Goal: Navigation & Orientation: Find specific page/section

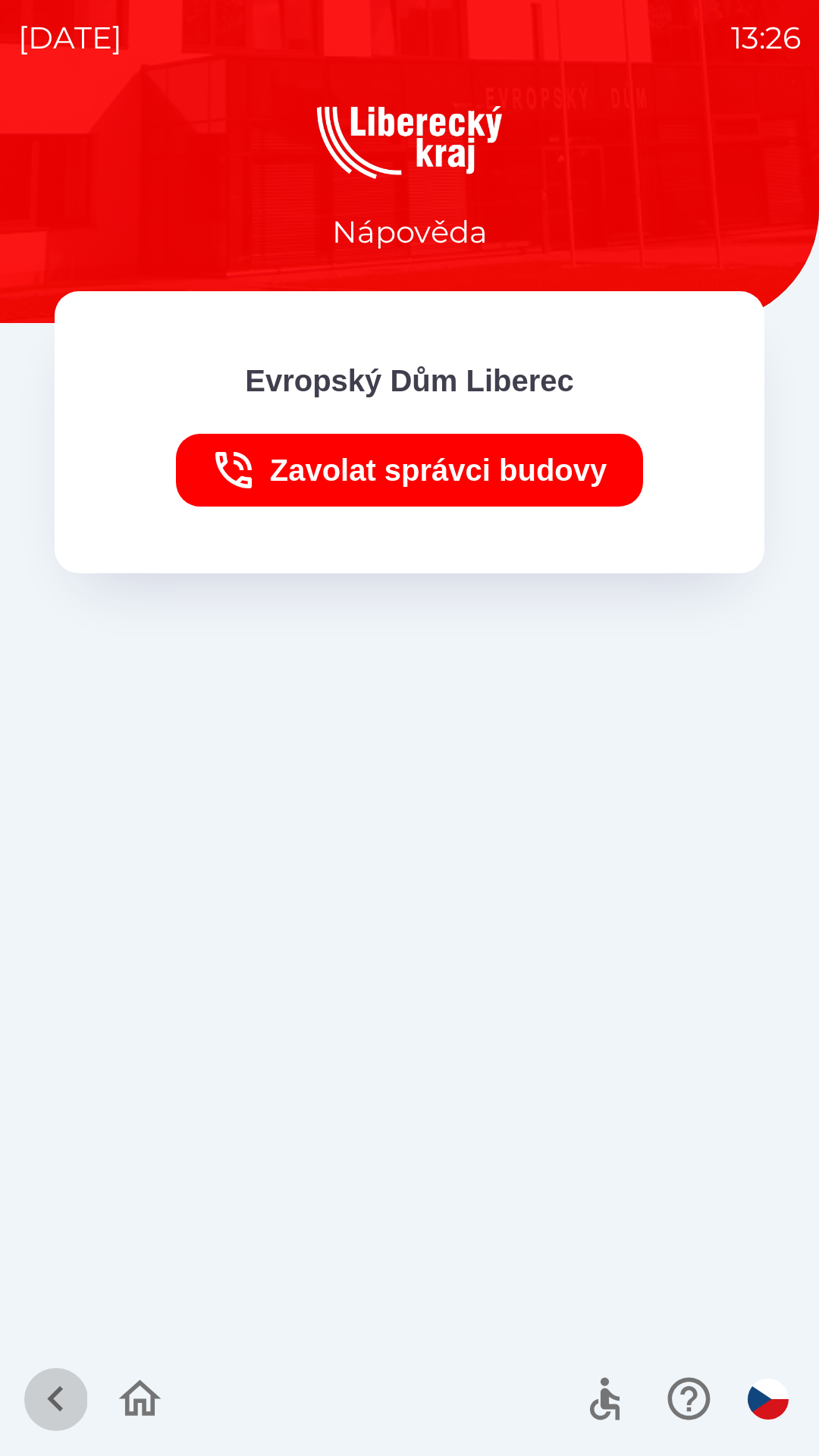
click at [47, 1402] on icon "button" at bounding box center [56, 1399] width 51 height 51
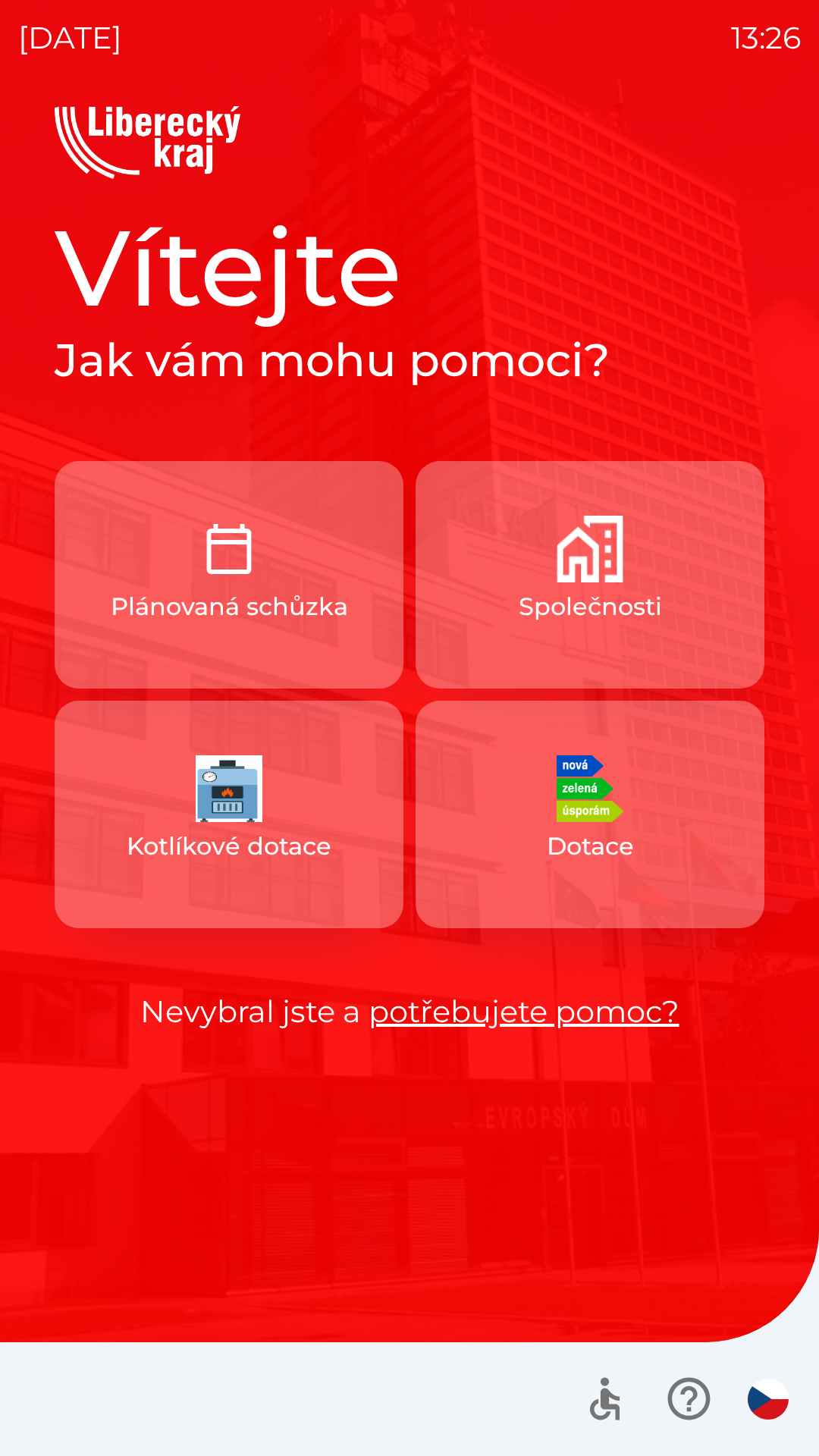
click at [535, 645] on button "Společnosti" at bounding box center [590, 574] width 349 height 228
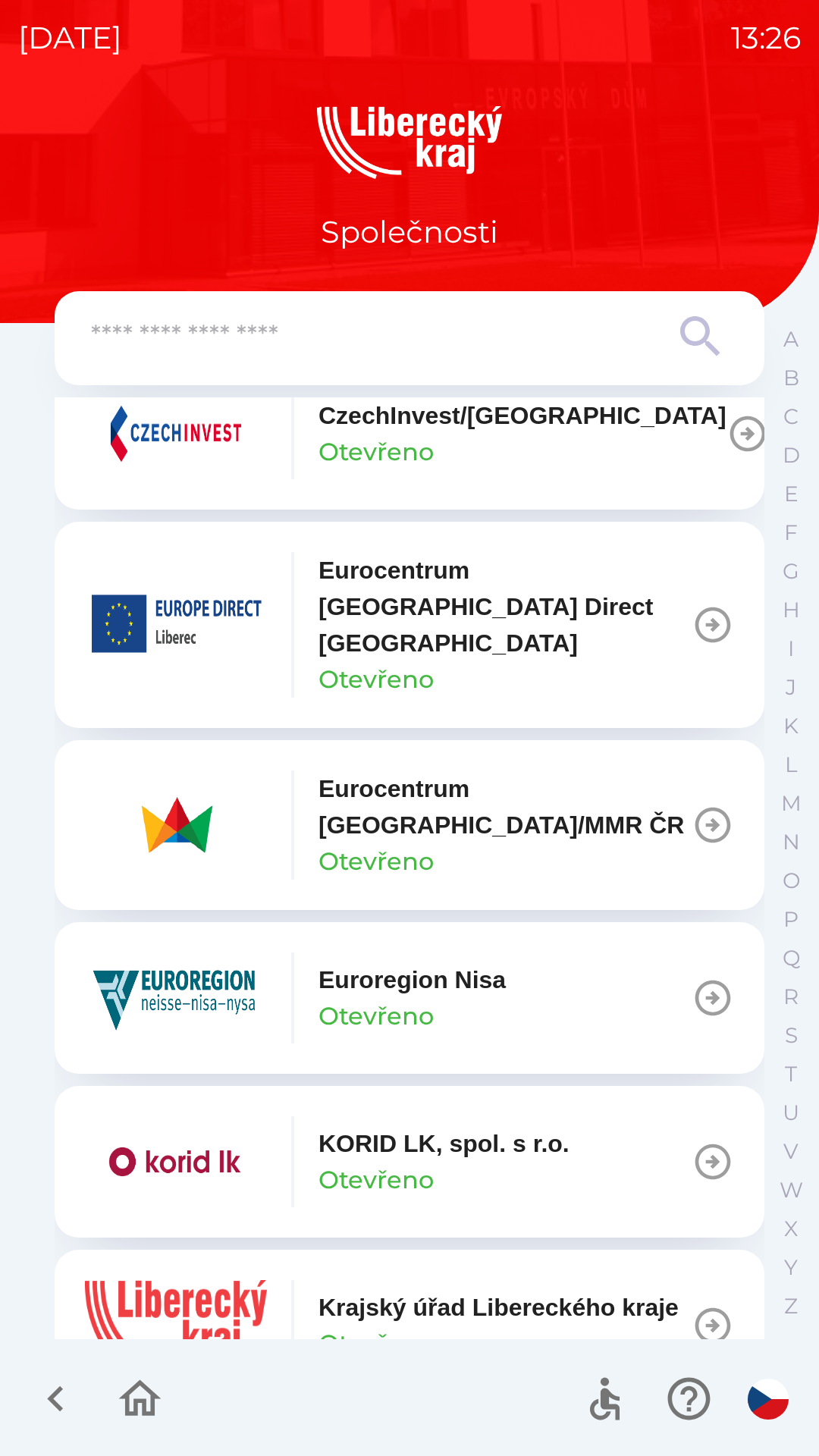
scroll to position [589, 0]
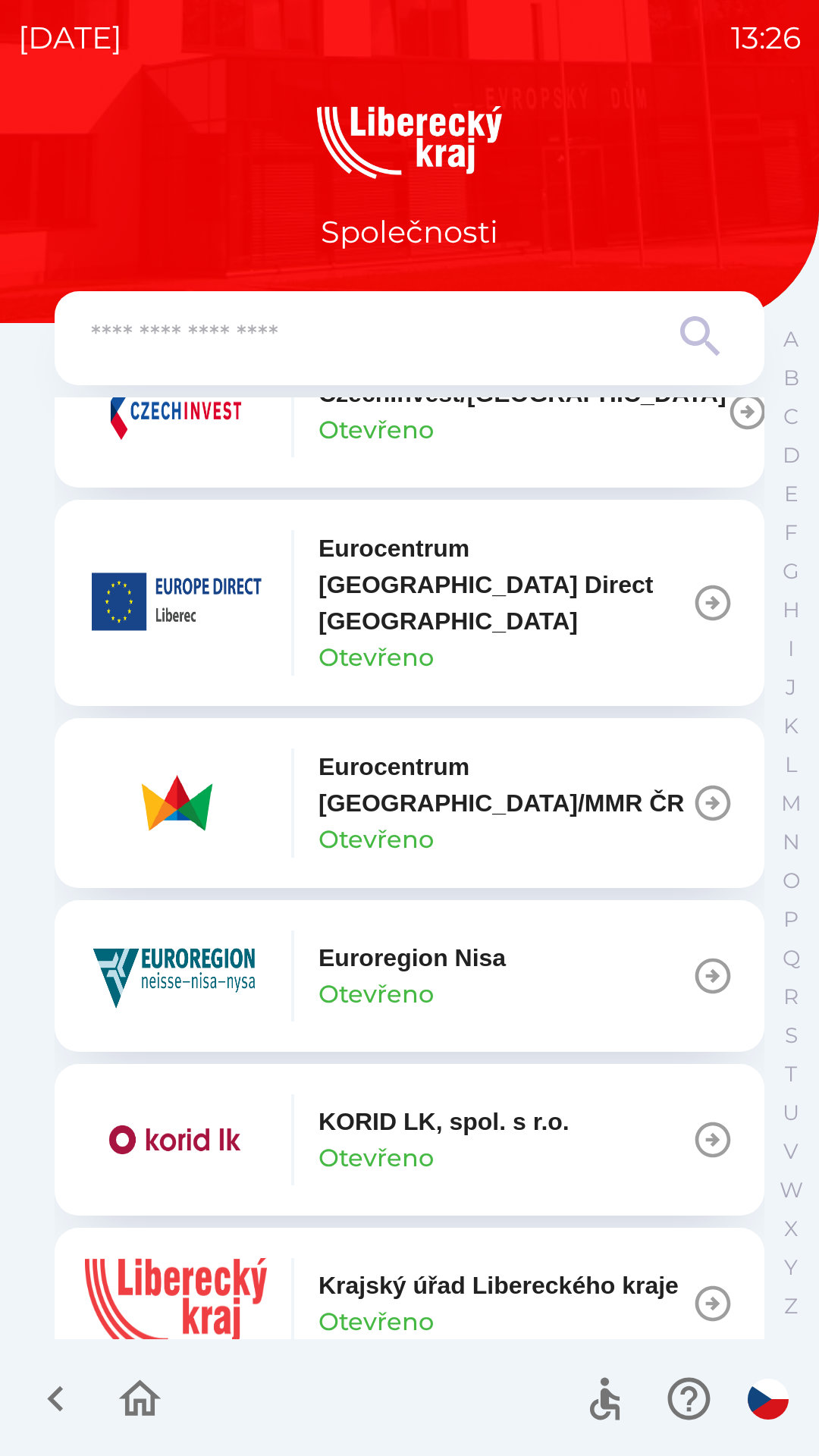
click at [47, 1401] on icon "button" at bounding box center [56, 1399] width 51 height 51
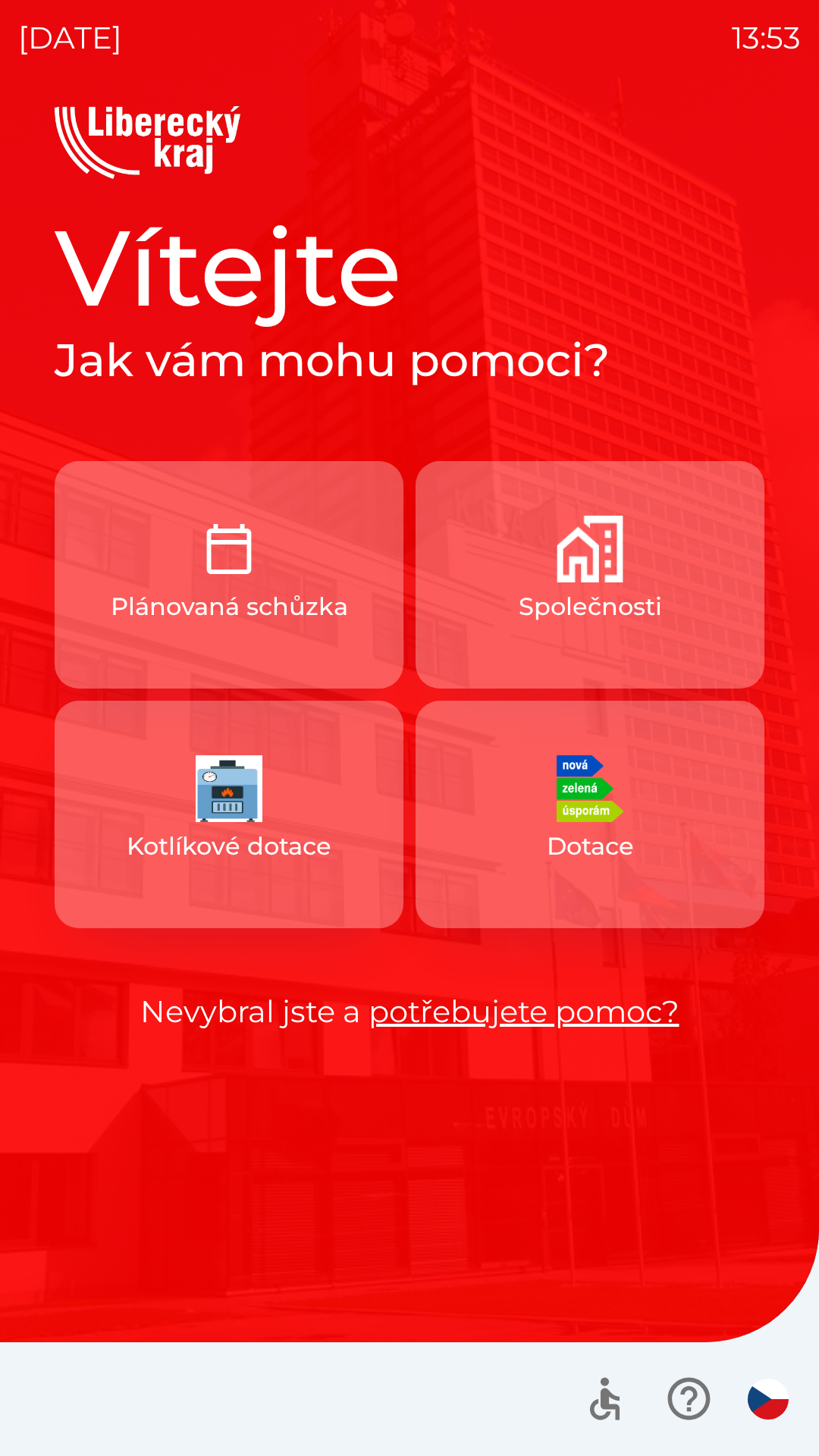
click at [518, 1019] on link "potřebujete pomoc?" at bounding box center [524, 1012] width 311 height 37
